Goal: Transaction & Acquisition: Purchase product/service

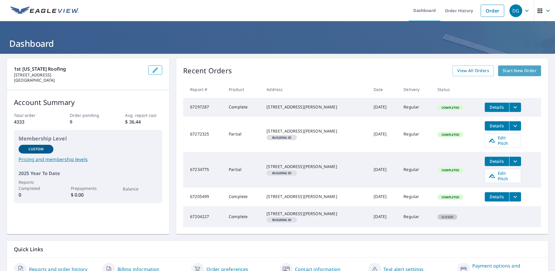
click at [516, 70] on span "Start New Order" at bounding box center [520, 70] width 34 height 7
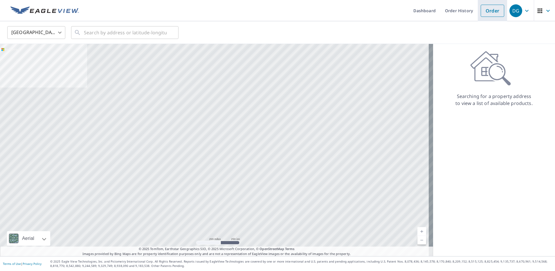
click at [491, 8] on link "Order" at bounding box center [493, 11] width 24 height 12
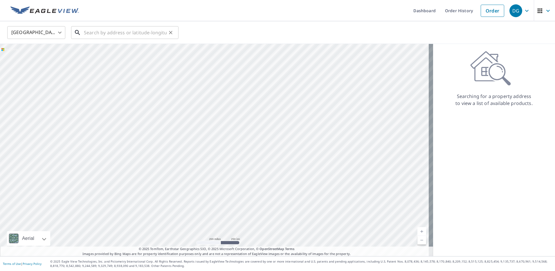
click at [92, 32] on input "text" at bounding box center [125, 32] width 83 height 16
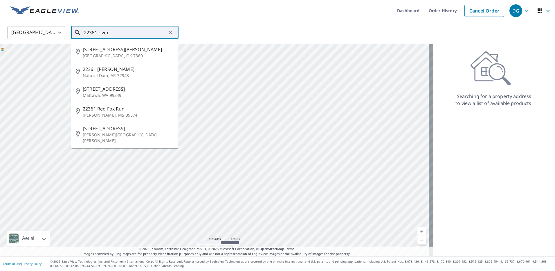
drag, startPoint x: 90, startPoint y: 33, endPoint x: 73, endPoint y: 36, distance: 16.8
click at [73, 36] on div "22361 river ​" at bounding box center [124, 32] width 107 height 13
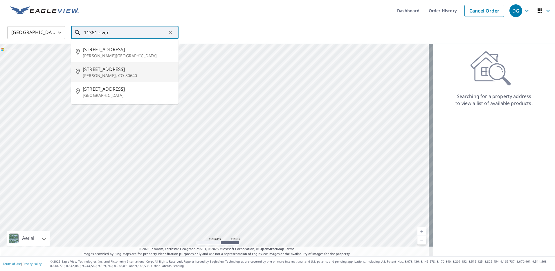
click at [114, 72] on span "[STREET_ADDRESS]" at bounding box center [128, 69] width 91 height 7
type input "[STREET_ADDRESS][PERSON_NAME]"
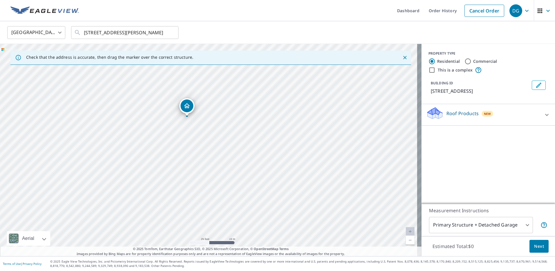
click at [530, 120] on div "Roof Products New" at bounding box center [483, 114] width 114 height 17
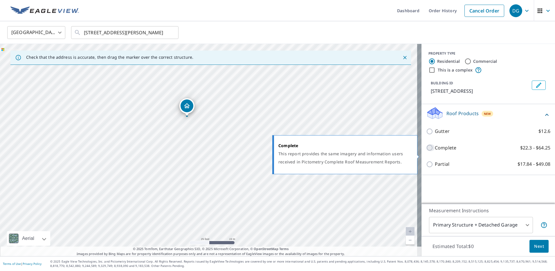
click at [426, 151] on input "Complete $22.3 - $64.25" at bounding box center [430, 147] width 9 height 7
checkbox input "true"
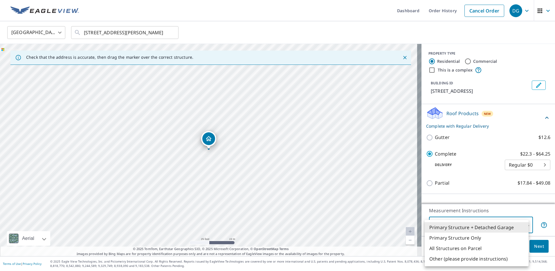
click at [511, 227] on body "DG DG Dashboard Order History Cancel Order DG United States US ​ [STREET_ADDRES…" at bounding box center [277, 135] width 555 height 271
click at [550, 207] on div at bounding box center [277, 135] width 555 height 271
click at [522, 222] on body "DG DG Dashboard Order History Cancel Order DG United States US ​ [STREET_ADDRES…" at bounding box center [277, 135] width 555 height 271
click at [459, 240] on li "Primary Structure Only" at bounding box center [477, 237] width 104 height 10
click at [522, 225] on body "DG DG Dashboard Order History Cancel Order DG United States US ​ [STREET_ADDRES…" at bounding box center [277, 135] width 555 height 271
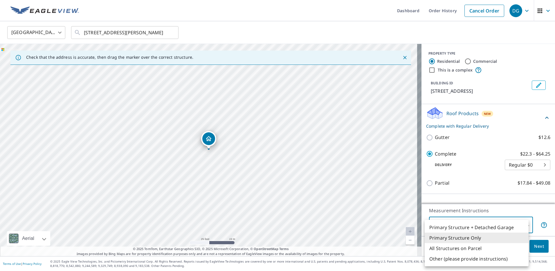
click at [454, 227] on li "Primary Structure + Detached Garage" at bounding box center [477, 227] width 104 height 10
click at [520, 223] on body "DG DG Dashboard Order History Cancel Order DG United States US ​ [STREET_ADDRES…" at bounding box center [277, 135] width 555 height 271
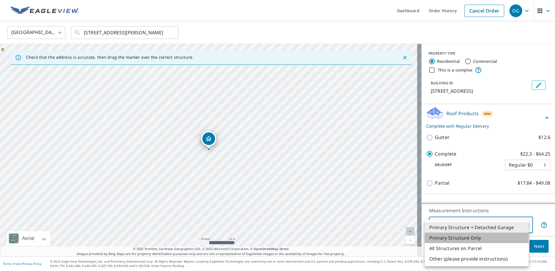
click at [448, 238] on li "Primary Structure Only" at bounding box center [477, 237] width 104 height 10
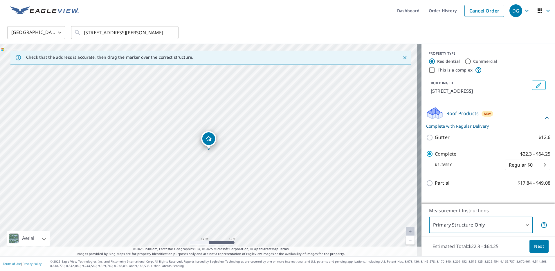
click at [456, 223] on body "DG DG Dashboard Order History Cancel Order DG United States US ​ [STREET_ADDRES…" at bounding box center [277, 135] width 555 height 271
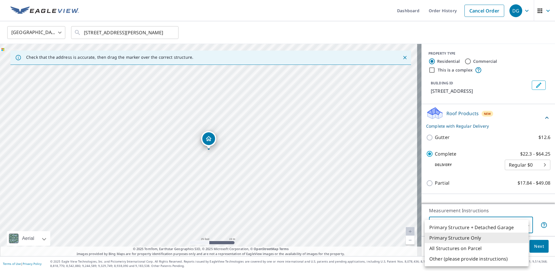
click at [444, 251] on li "All Structures on Parcel" at bounding box center [477, 248] width 104 height 10
type input "3"
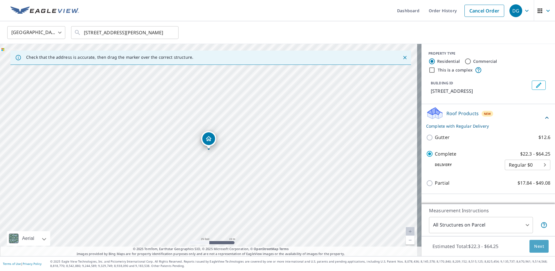
click at [534, 246] on span "Next" at bounding box center [539, 245] width 10 height 7
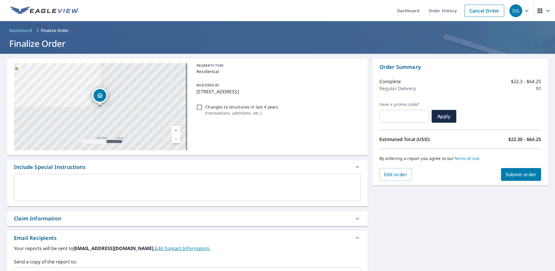
click at [81, 217] on div "Claim Information" at bounding box center [182, 218] width 337 height 8
checkbox input "true"
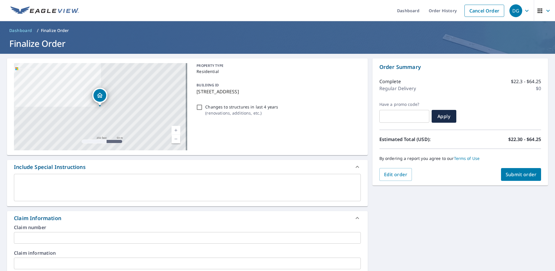
click at [19, 236] on input "text" at bounding box center [187, 238] width 347 height 12
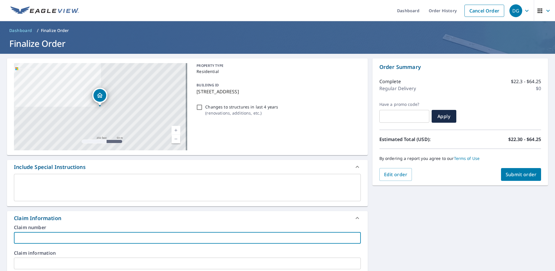
type input "07- [PERSON_NAME]"
checkbox input "true"
drag, startPoint x: 55, startPoint y: 237, endPoint x: 27, endPoint y: 240, distance: 27.7
click at [27, 240] on input "07- [PERSON_NAME]" at bounding box center [187, 238] width 347 height 12
type input "07- J"
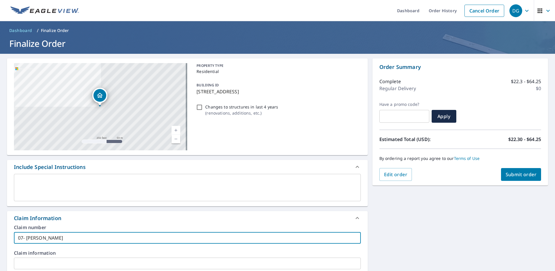
checkbox input "true"
type input "07- Ja"
checkbox input "true"
type input "07- Jan"
checkbox input "true"
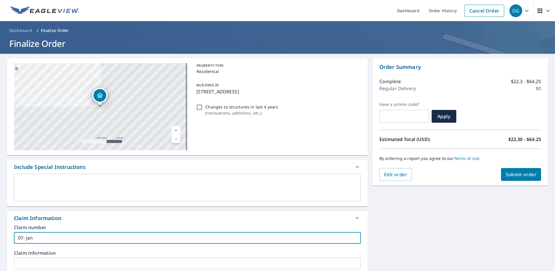
type input "07- Jan"
checkbox input "true"
type input "07- Jan a"
checkbox input "true"
type input "07- Jan an"
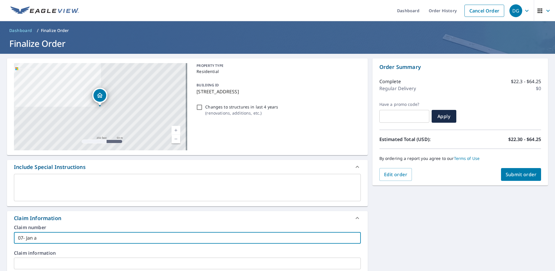
checkbox input "true"
type input "07- Jan and"
checkbox input "true"
type input "07- Jan and"
checkbox input "true"
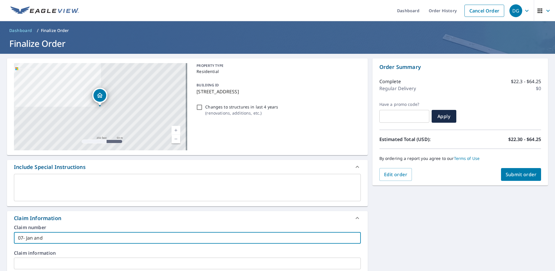
type input "07- Jan and D"
checkbox input "true"
type input "07- Jan and Da"
checkbox input "true"
type input "07- Jan and Dad"
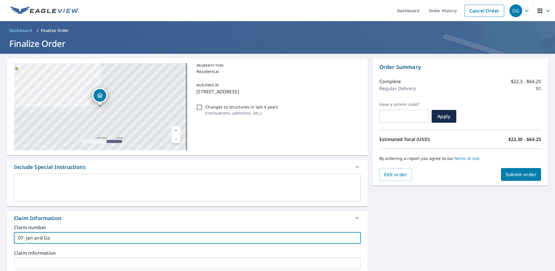
checkbox input "true"
type input "07- Jan and Da"
checkbox input "true"
type input "07- [PERSON_NAME] and [PERSON_NAME]"
checkbox input "true"
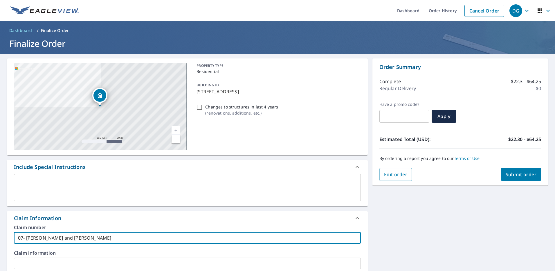
type input "07- [PERSON_NAME] and [PERSON_NAME]"
checkbox input "true"
type input "07- [PERSON_NAME] and [PERSON_NAME]"
checkbox input "true"
type input "07- [PERSON_NAME] and [PERSON_NAME]"
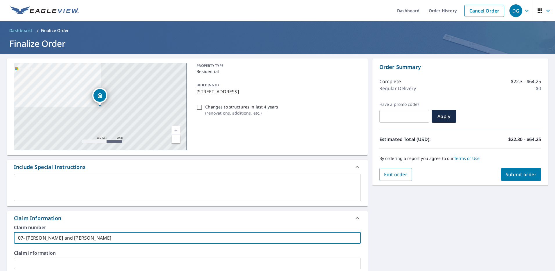
checkbox input "true"
type input "07- [PERSON_NAME] and [PERSON_NAME]"
checkbox input "true"
type input "07- [PERSON_NAME] and [PERSON_NAME]"
checkbox input "true"
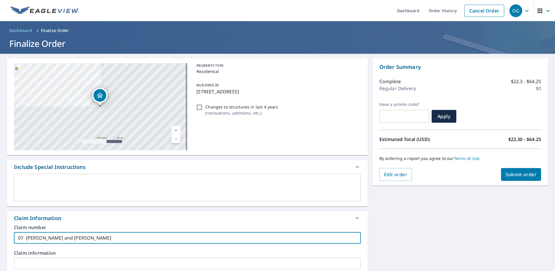
type input "07- [PERSON_NAME] and [PERSON_NAME]"
checkbox input "true"
type input "07- Jan and [PERSON_NAME]"
checkbox input "true"
type input "07- Jan and [PERSON_NAME]"
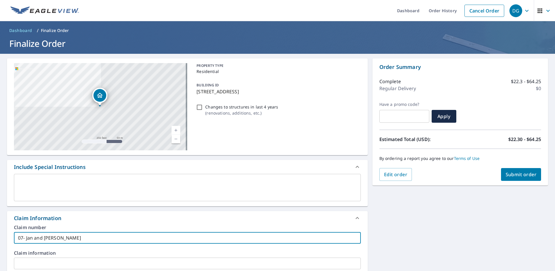
checkbox input "true"
type input "07- [PERSON_NAME] and [PERSON_NAME]"
checkbox input "true"
drag, startPoint x: 82, startPoint y: 240, endPoint x: -1, endPoint y: 237, distance: 83.1
click at [0, 237] on html "DG DG Dashboard Order History Cancel Order DG Dashboard / Finalize Order Finali…" at bounding box center [277, 135] width 555 height 271
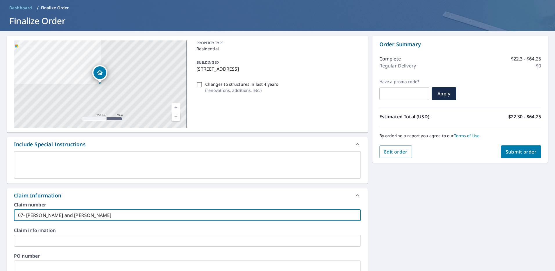
scroll to position [87, 0]
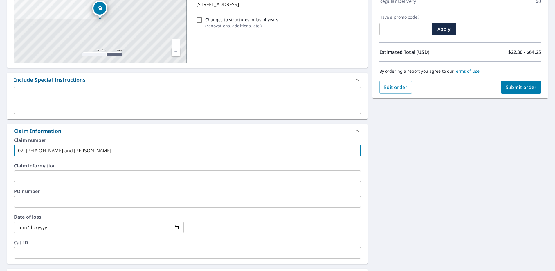
type input "07- [PERSON_NAME] and [PERSON_NAME]"
click at [33, 202] on input "text" at bounding box center [187, 202] width 347 height 12
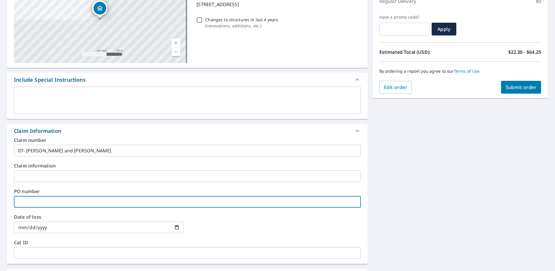
paste input "07- [PERSON_NAME] and [PERSON_NAME]"
type input "07- [PERSON_NAME] and [PERSON_NAME]"
checkbox input "true"
type input "07- [PERSON_NAME] and [PERSON_NAME]"
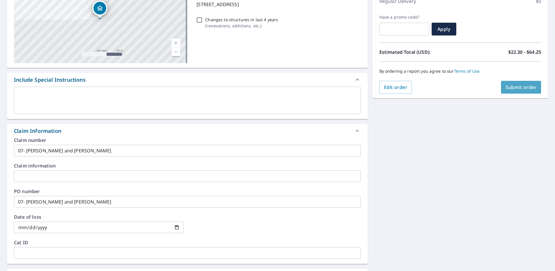
click at [521, 87] on span "Submit order" at bounding box center [521, 87] width 31 height 6
checkbox input "true"
